Goal: Transaction & Acquisition: Purchase product/service

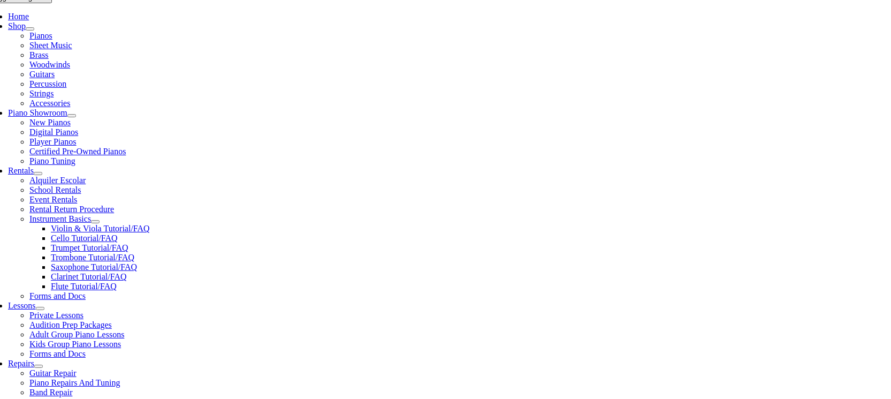
scroll to position [254, 0]
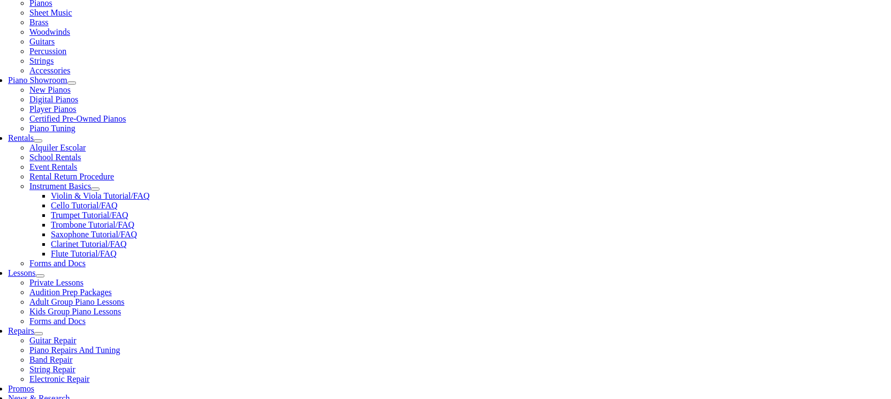
type input "w"
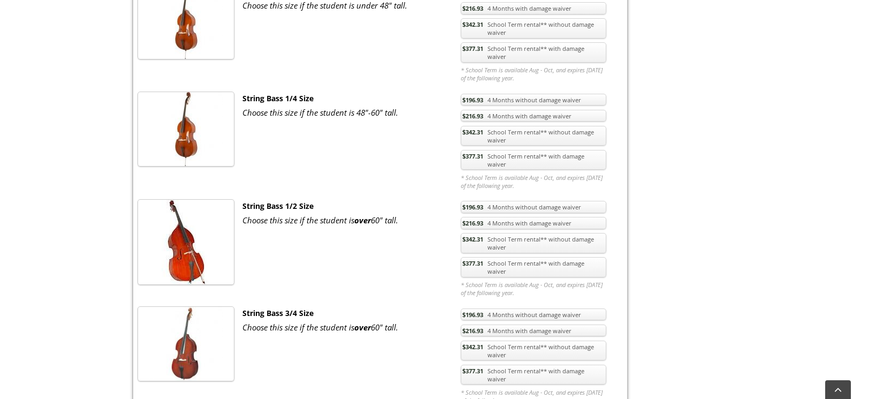
scroll to position [2300, 0]
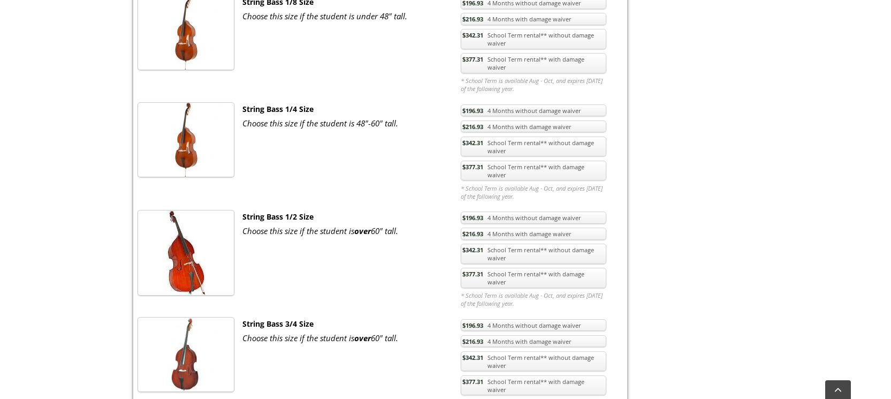
click at [519, 161] on link "$377.31 School Term rental** with damage waiver" at bounding box center [534, 171] width 146 height 20
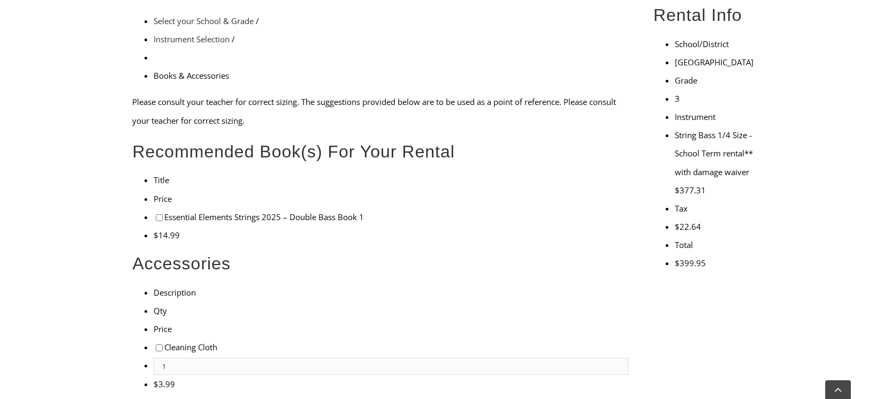
scroll to position [305, 0]
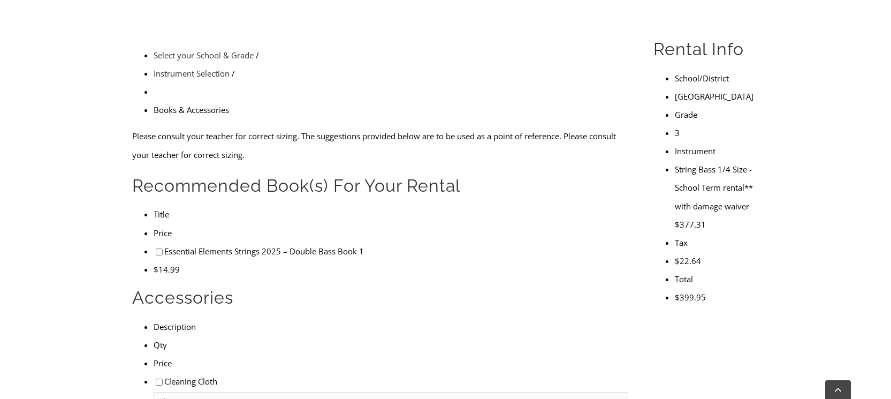
click at [156, 248] on input"] "checkbox" at bounding box center [159, 251] width 7 height 7
checkbox input"] "true"
click at [156, 379] on input"] "checkbox" at bounding box center [159, 382] width 7 height 7
checkbox input"] "true"
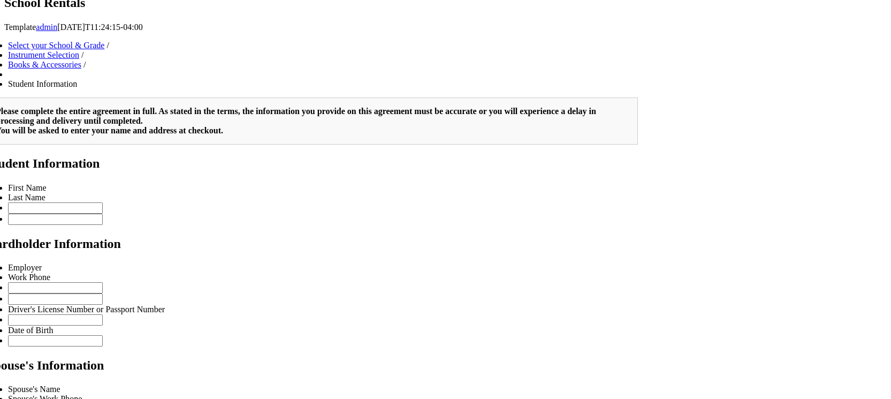
scroll to position [708, 0]
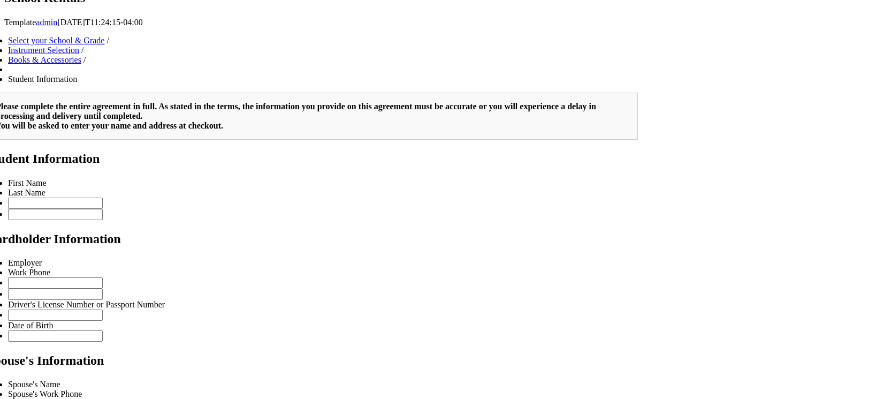
type input "2"
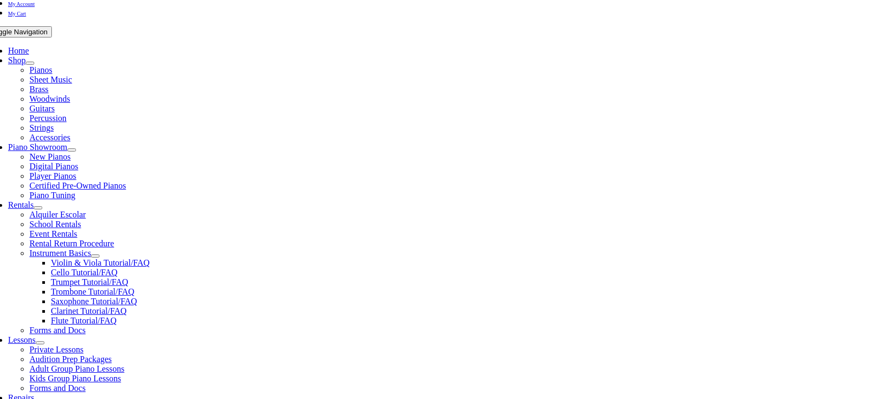
scroll to position [0, 0]
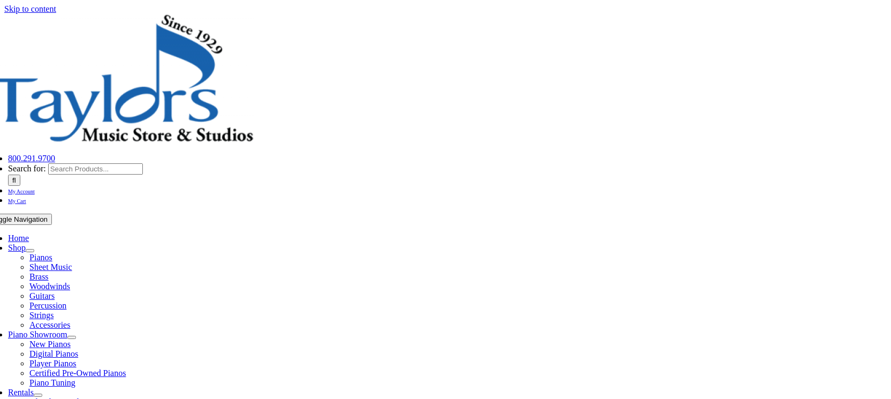
click at [29, 233] on span "Home" at bounding box center [18, 237] width 21 height 9
